Goal: Task Accomplishment & Management: Use online tool/utility

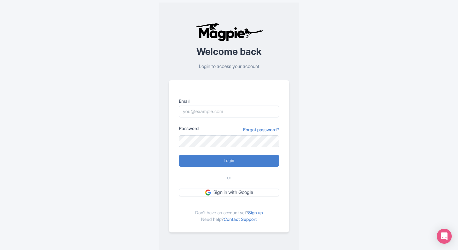
type input "benjim@mild2wildrafting.com"
type input "Logging in..."
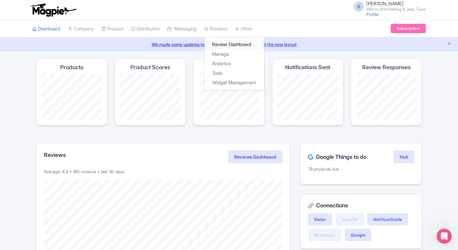
click at [228, 43] on link "Review Dashboard" at bounding box center [233, 45] width 59 height 10
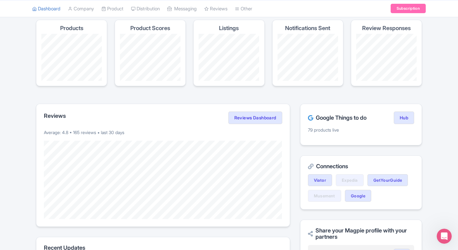
scroll to position [38, 0]
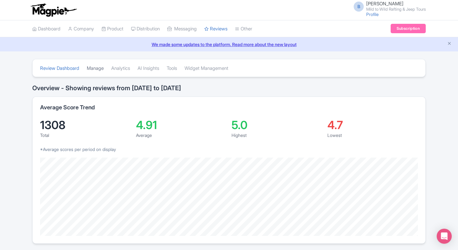
click at [98, 70] on link "Manage" at bounding box center [95, 68] width 17 height 17
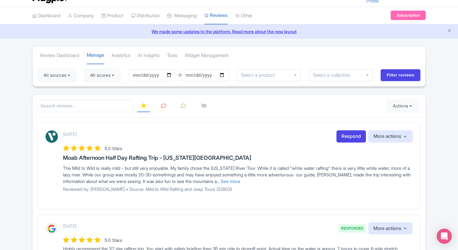
scroll to position [16, 0]
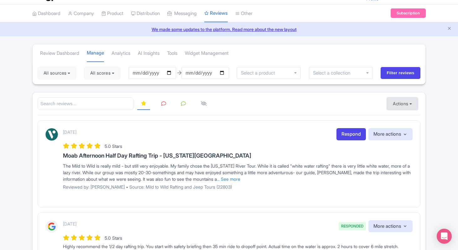
click at [401, 104] on button "Actions" at bounding box center [401, 103] width 31 height 13
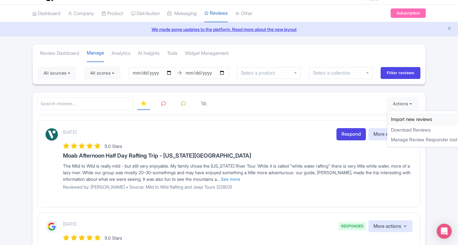
click at [401, 117] on link "Import new reviews" at bounding box center [424, 119] width 74 height 12
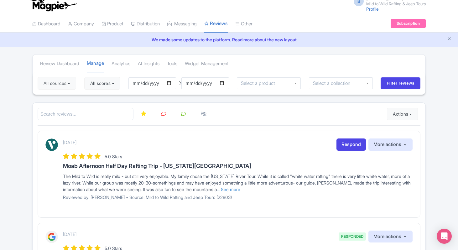
scroll to position [6, 0]
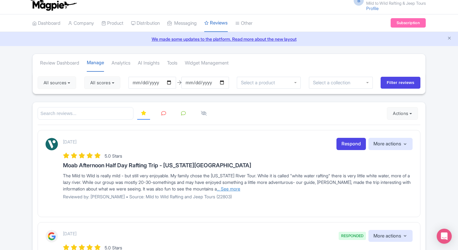
click at [240, 188] on link "... See more" at bounding box center [228, 188] width 23 height 5
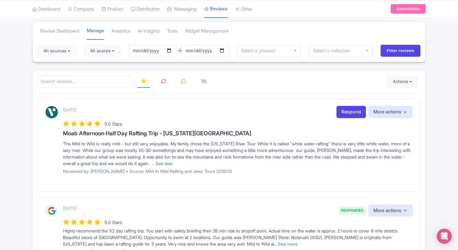
scroll to position [38, 0]
click at [172, 165] on link "... See less" at bounding box center [161, 162] width 21 height 5
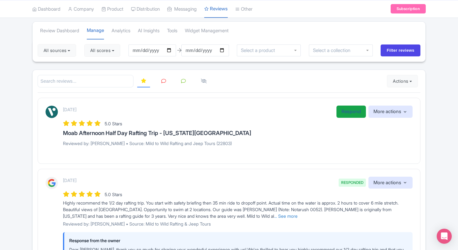
click at [351, 115] on link "Respond" at bounding box center [350, 111] width 29 height 12
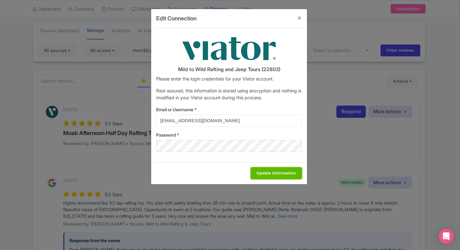
click at [269, 174] on input "Update Information" at bounding box center [276, 173] width 51 height 12
type input "Saving..."
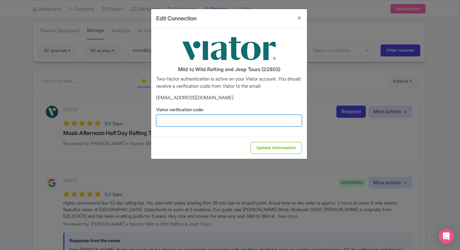
click at [241, 121] on input "Viator verification code:" at bounding box center [229, 121] width 146 height 12
paste input "972382"
type input "972382"
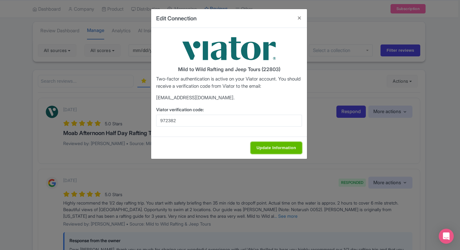
click at [281, 146] on input "Update Information" at bounding box center [276, 148] width 51 height 12
type input "Update Information"
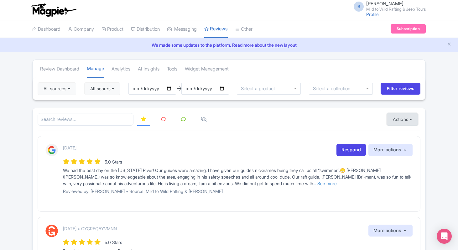
click at [405, 118] on button "Actions" at bounding box center [401, 119] width 31 height 13
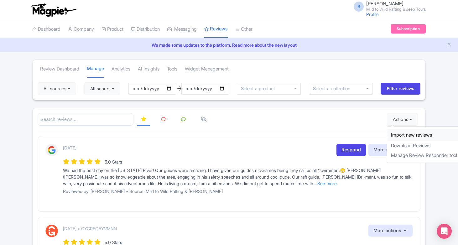
click at [405, 135] on link "Import new reviews" at bounding box center [424, 135] width 74 height 12
